Goal: Task Accomplishment & Management: Manage account settings

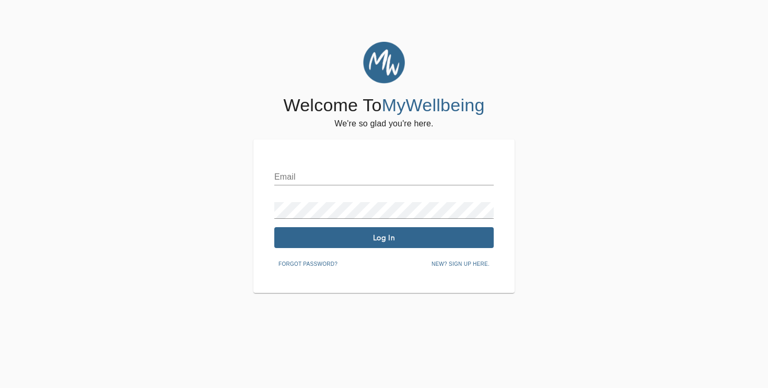
click at [315, 181] on input "text" at bounding box center [383, 177] width 219 height 17
type input "[EMAIL_ADDRESS][DOMAIN_NAME]"
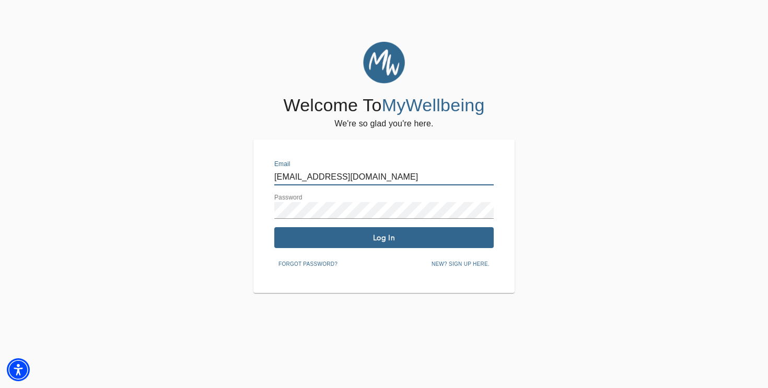
click at [392, 241] on span "Log In" at bounding box center [383, 238] width 211 height 10
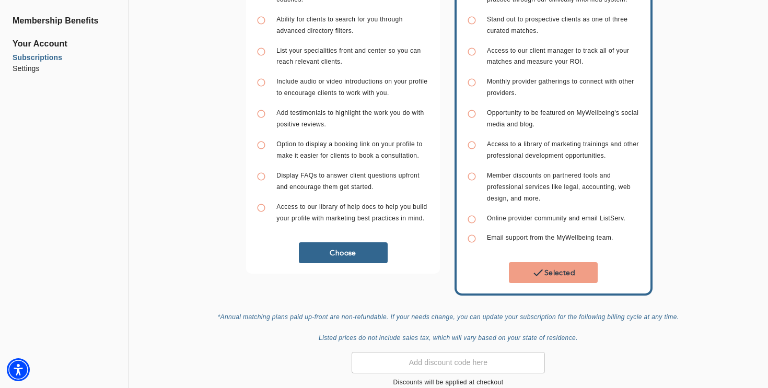
scroll to position [221, 0]
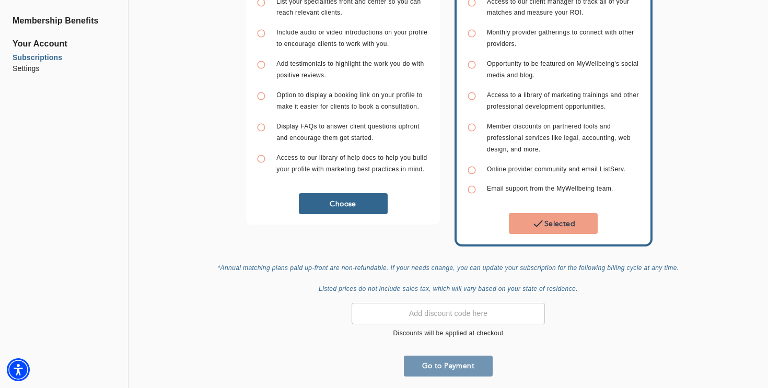
click at [442, 363] on span "Go to Payment" at bounding box center [448, 366] width 80 height 10
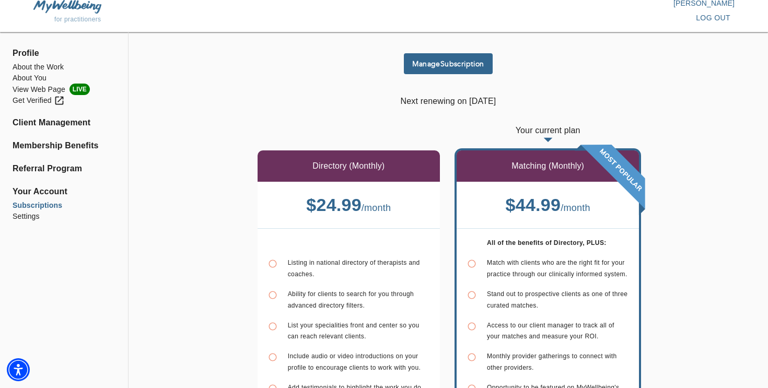
scroll to position [7, 0]
click at [35, 76] on li "About You" at bounding box center [64, 77] width 103 height 11
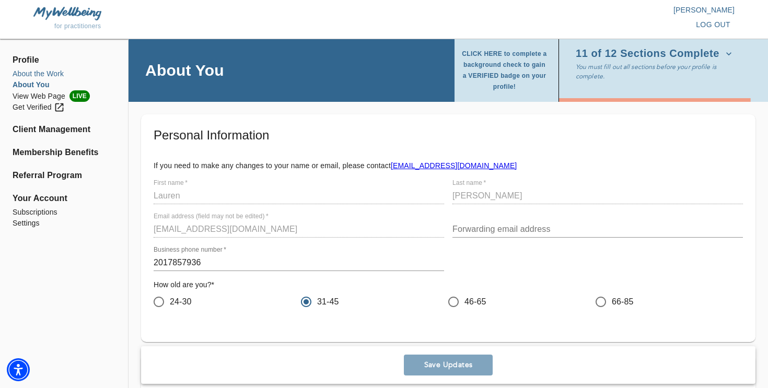
click at [46, 73] on li "About the Work" at bounding box center [64, 73] width 103 height 11
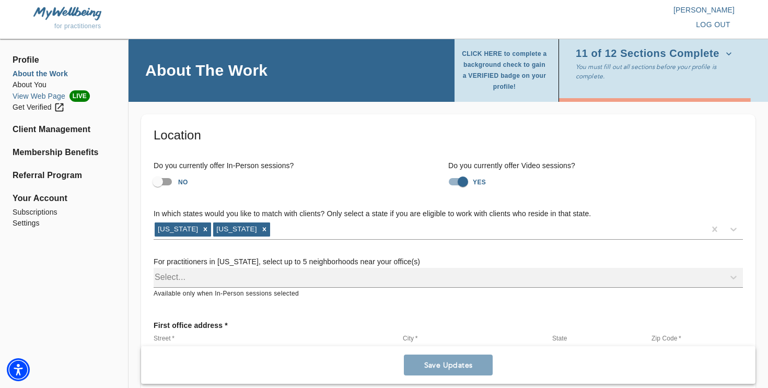
click at [40, 97] on li "View Web Page LIVE" at bounding box center [64, 95] width 103 height 11
click at [35, 83] on li "About You" at bounding box center [64, 84] width 103 height 11
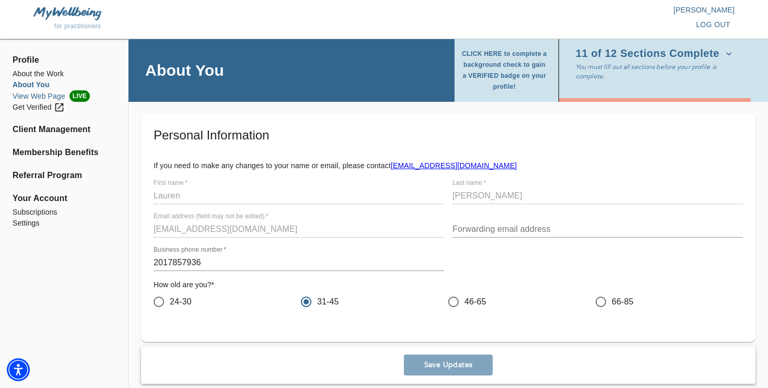
click at [34, 95] on li "View Web Page LIVE" at bounding box center [64, 95] width 103 height 11
click at [37, 103] on div "Get Verified" at bounding box center [39, 107] width 52 height 11
click at [21, 61] on span "Profile" at bounding box center [64, 60] width 103 height 13
click at [39, 72] on li "About the Work" at bounding box center [64, 73] width 103 height 11
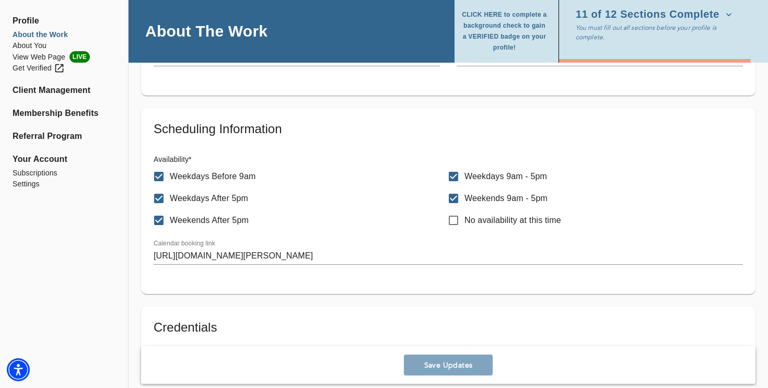
scroll to position [559, 0]
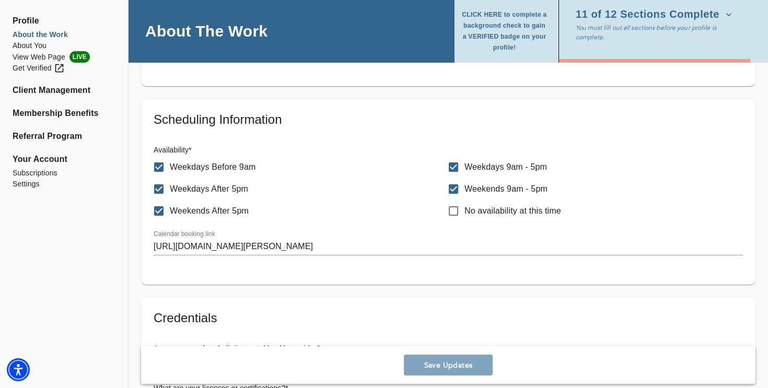
click at [450, 189] on input "Weekends 9am - 5pm" at bounding box center [453, 189] width 22 height 22
checkbox input "false"
click at [451, 163] on input "Weekdays 9am - 5pm" at bounding box center [453, 167] width 22 height 22
click at [453, 169] on input "Weekdays 9am - 5pm" at bounding box center [453, 167] width 22 height 22
checkbox input "true"
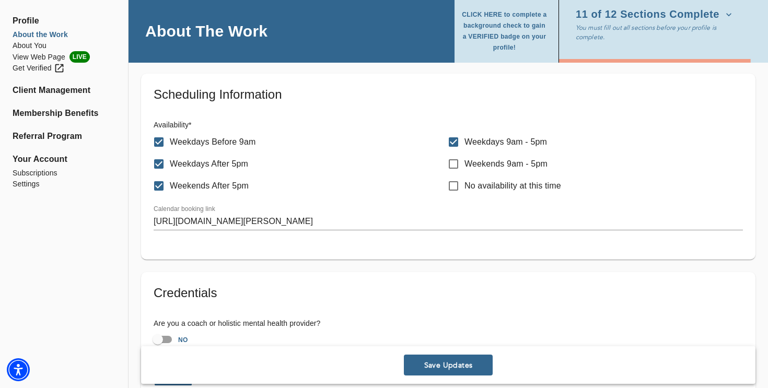
scroll to position [584, 0]
click at [158, 182] on input "Weekends After 5pm" at bounding box center [159, 185] width 22 height 22
checkbox input "false"
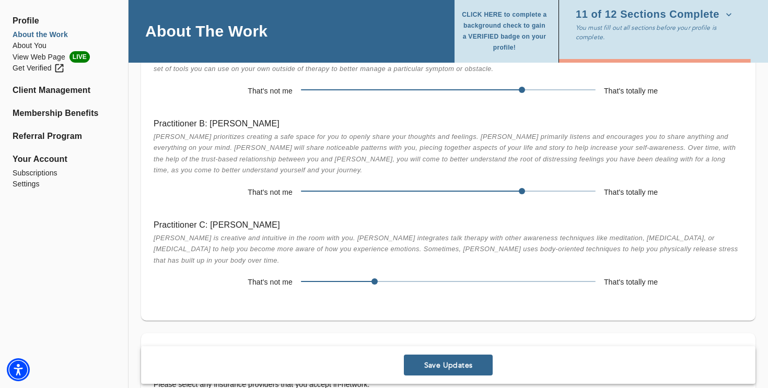
scroll to position [2214, 0]
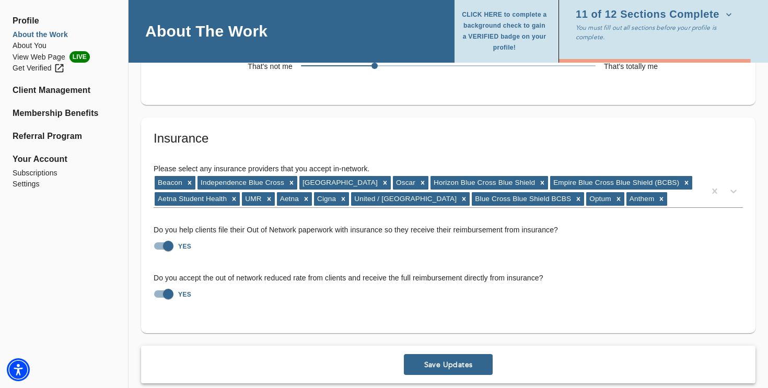
click at [449, 358] on button "Save Updates" at bounding box center [448, 364] width 89 height 21
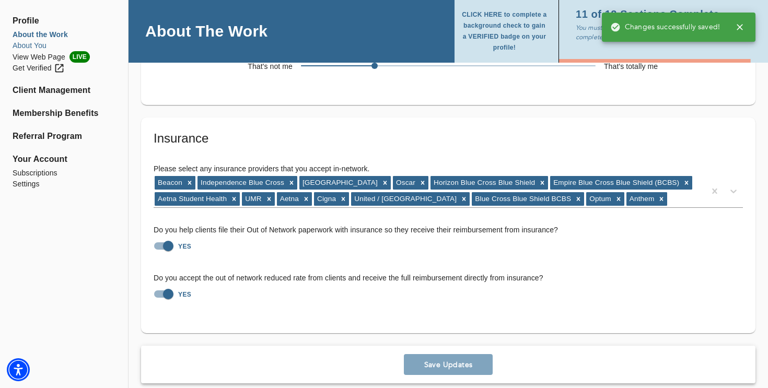
click at [36, 46] on li "About You" at bounding box center [64, 45] width 103 height 11
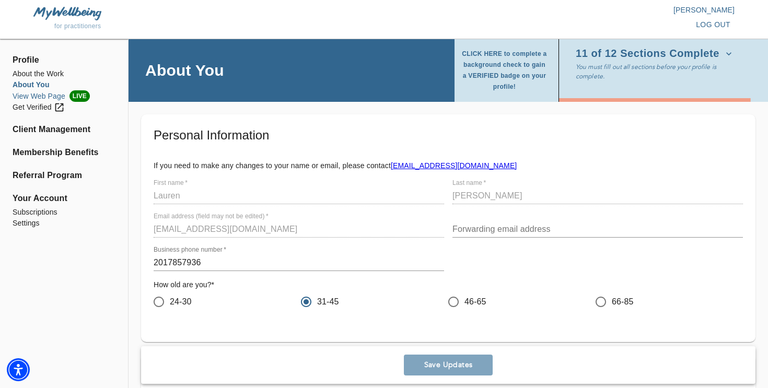
click at [30, 96] on li "View Web Page LIVE" at bounding box center [64, 95] width 103 height 11
click at [42, 76] on li "About the Work" at bounding box center [64, 73] width 103 height 11
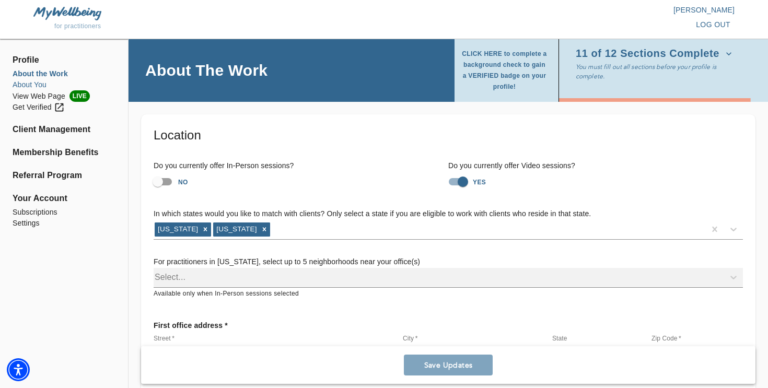
click at [41, 86] on li "About You" at bounding box center [64, 84] width 103 height 11
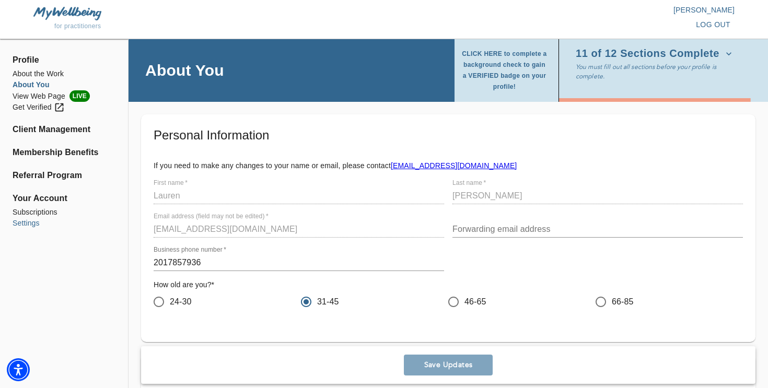
click at [31, 221] on li "Settings" at bounding box center [64, 223] width 103 height 11
